Goal: Information Seeking & Learning: Learn about a topic

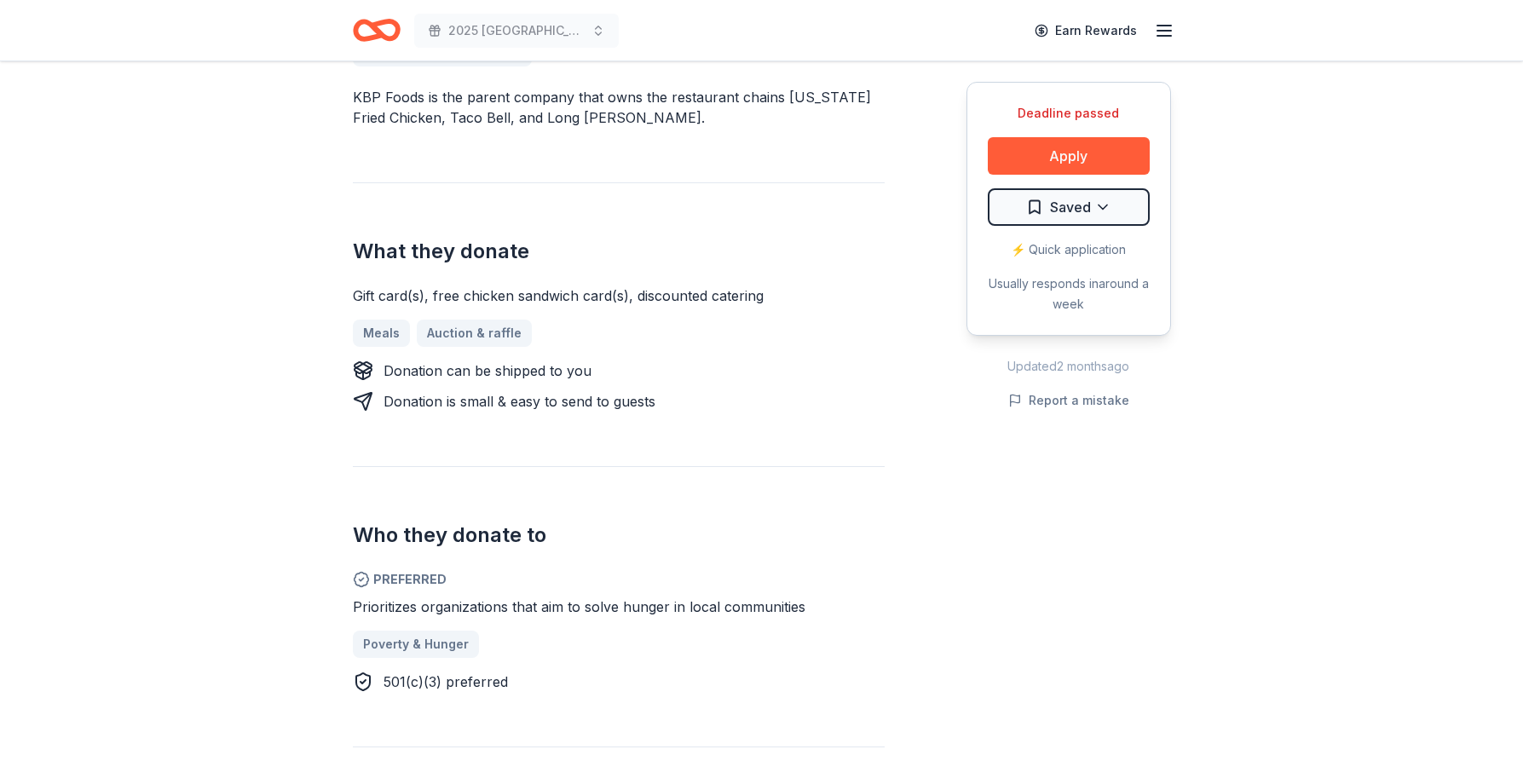
scroll to position [256, 0]
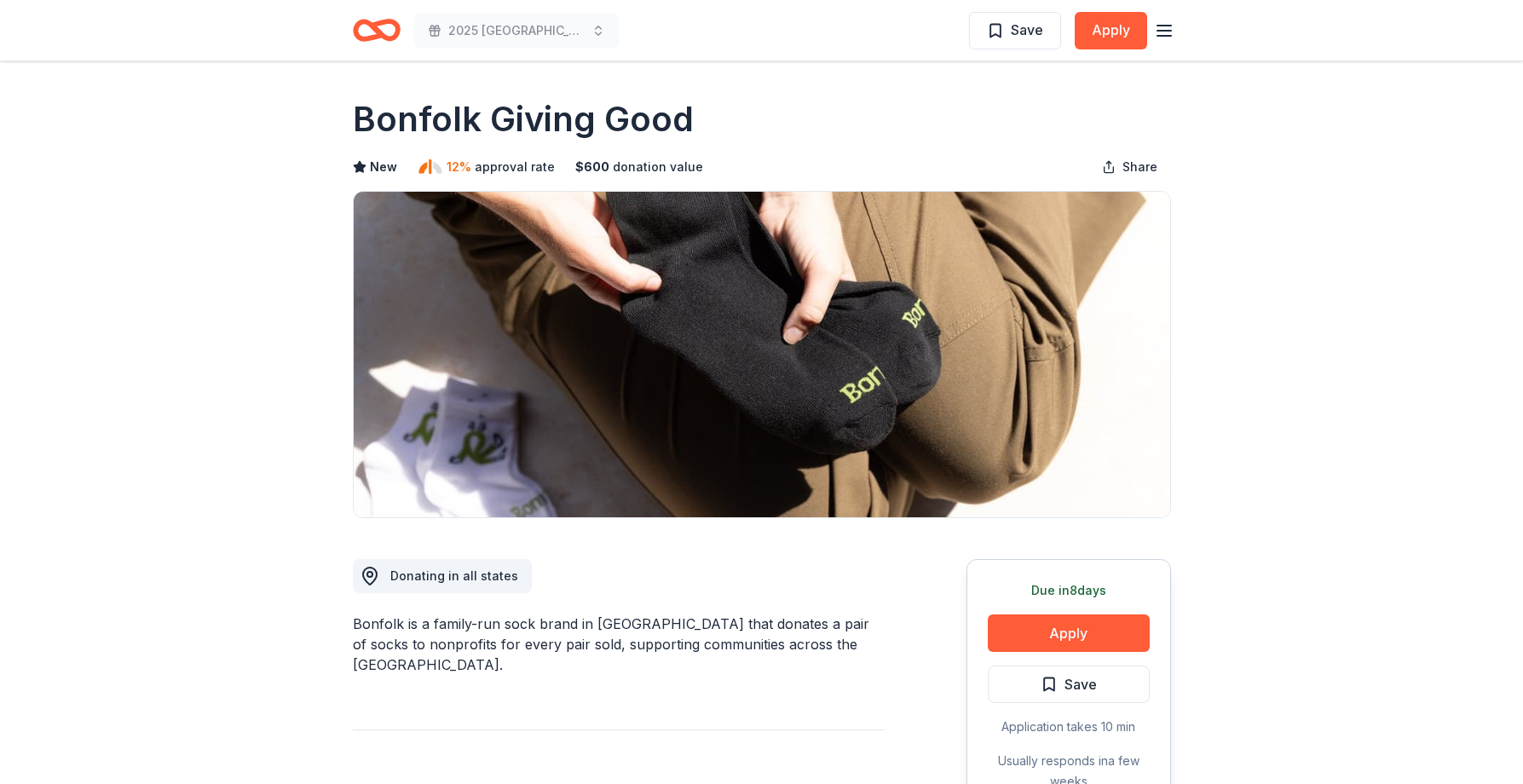
scroll to position [1790, 0]
